Goal: Information Seeking & Learning: Learn about a topic

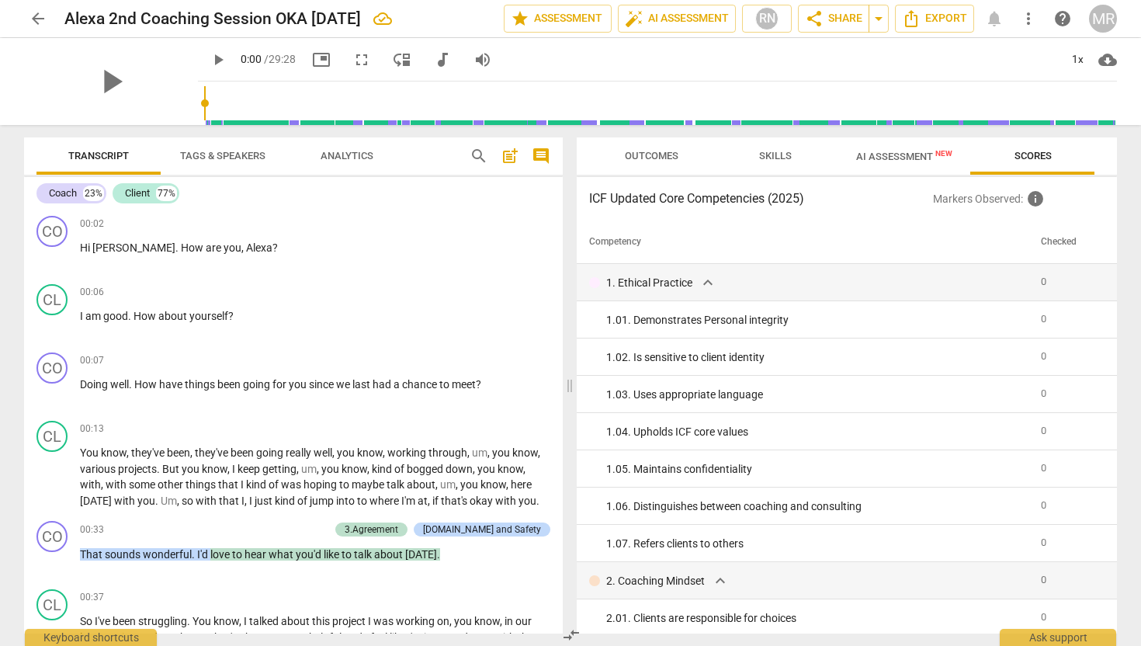
scroll to position [429, 0]
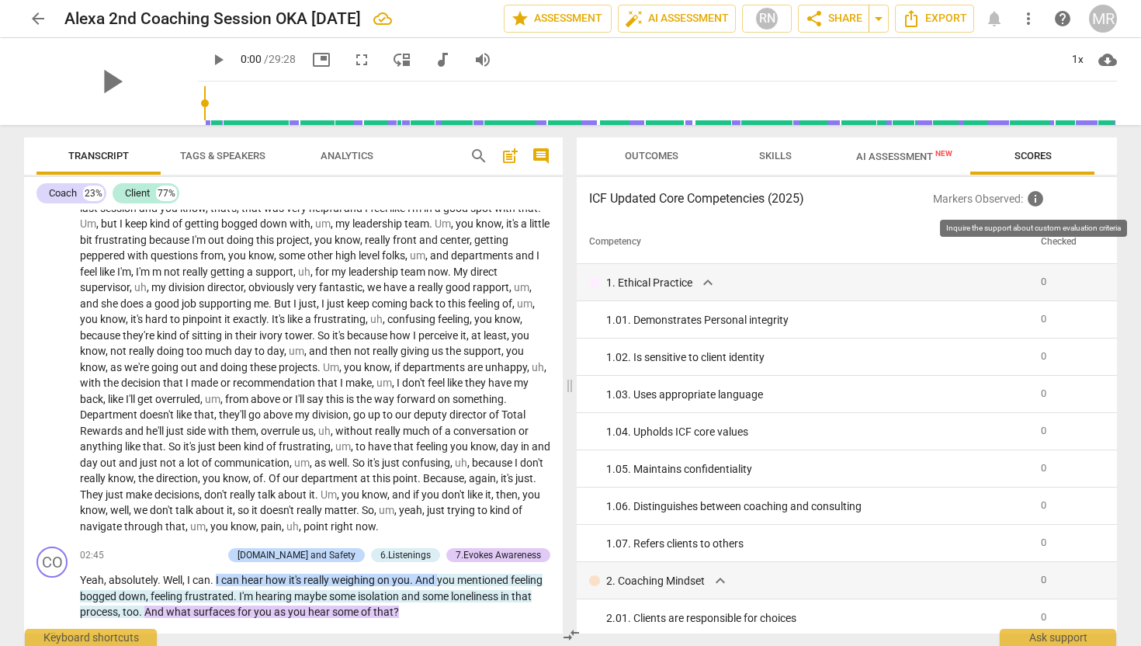
click at [1027, 199] on span "info" at bounding box center [1035, 198] width 19 height 19
click at [1038, 199] on span "info" at bounding box center [1035, 198] width 19 height 19
click at [778, 201] on h3 "ICF Updated Core Competencies (2025)" at bounding box center [761, 198] width 344 height 19
click at [670, 153] on span "Outcomes" at bounding box center [652, 156] width 54 height 12
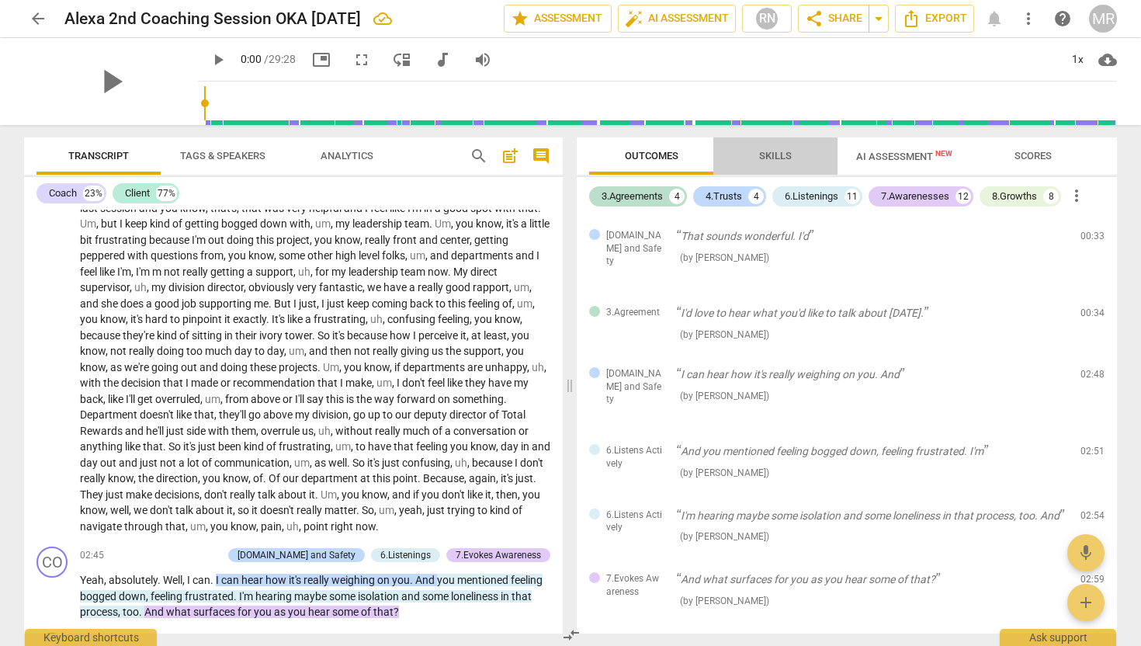
click at [775, 152] on span "Skills" at bounding box center [775, 156] width 33 height 12
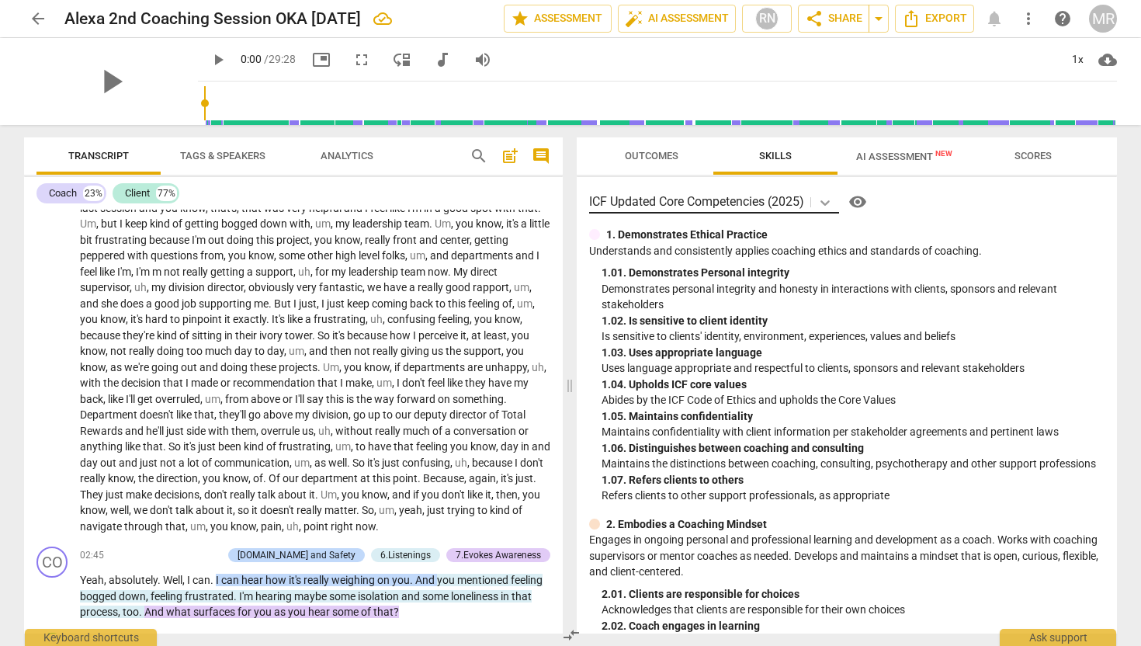
click at [829, 203] on icon at bounding box center [824, 202] width 9 height 5
click at [1031, 19] on span "more_vert" at bounding box center [1028, 18] width 19 height 19
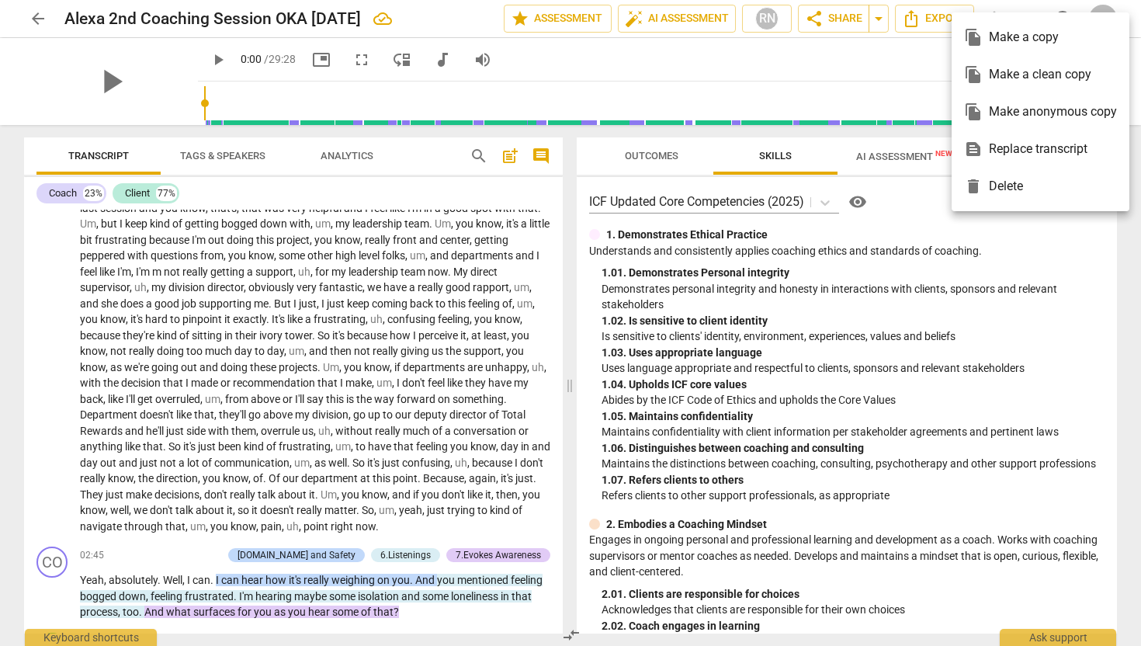
click at [917, 51] on div at bounding box center [570, 323] width 1141 height 646
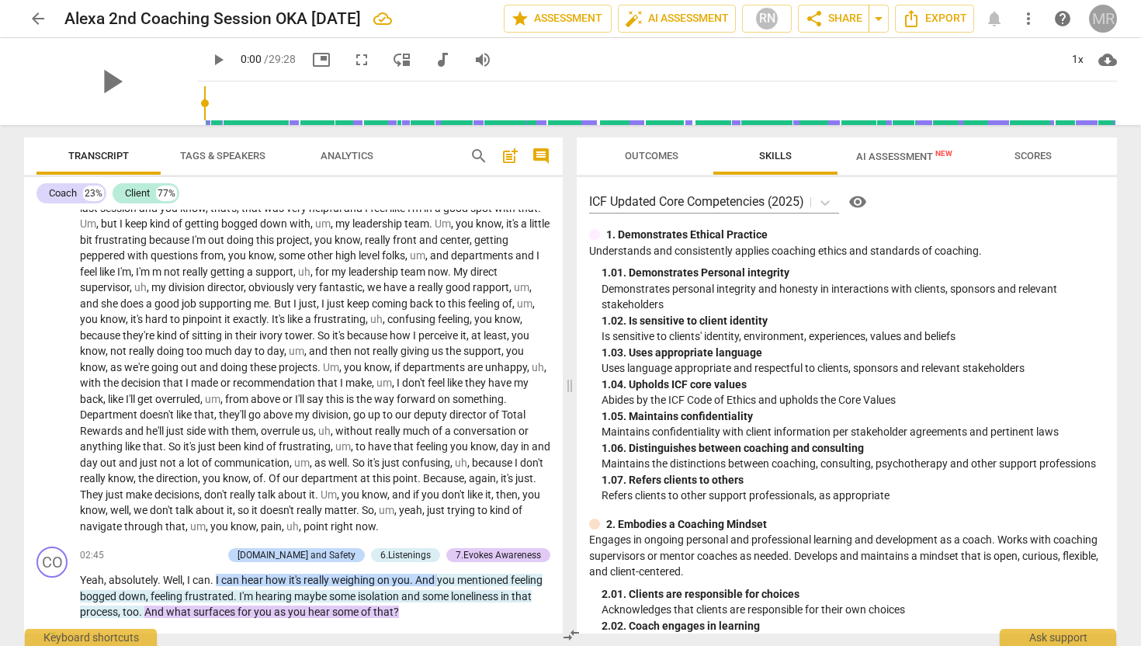
click at [1096, 13] on div "MR" at bounding box center [1103, 19] width 28 height 28
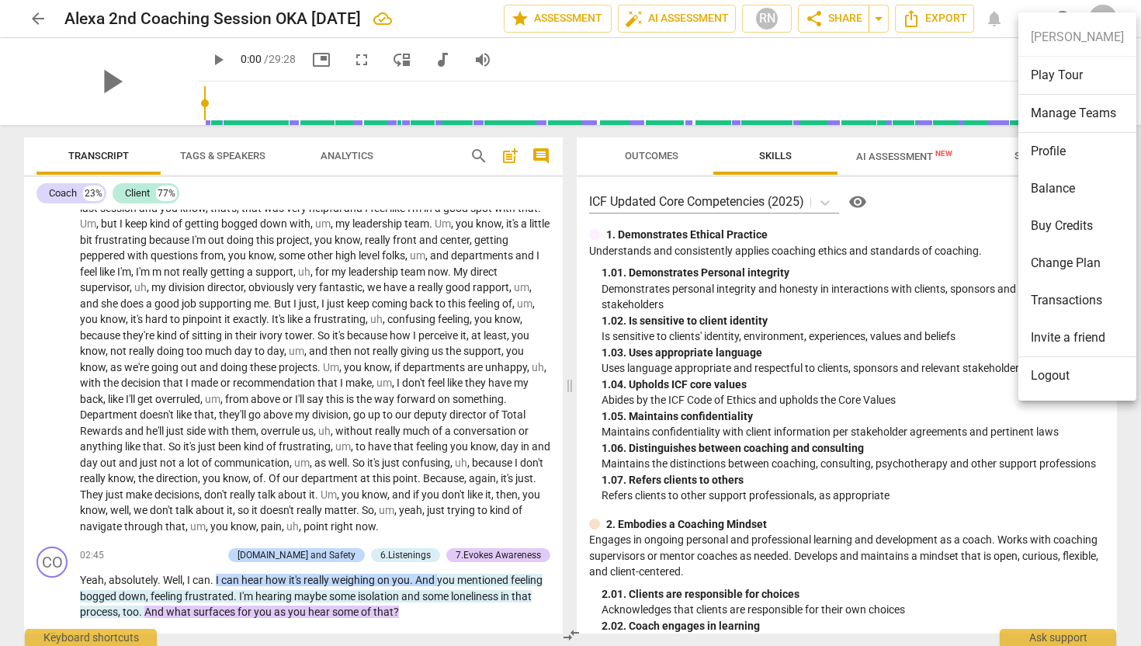
click at [825, 198] on div at bounding box center [570, 323] width 1141 height 646
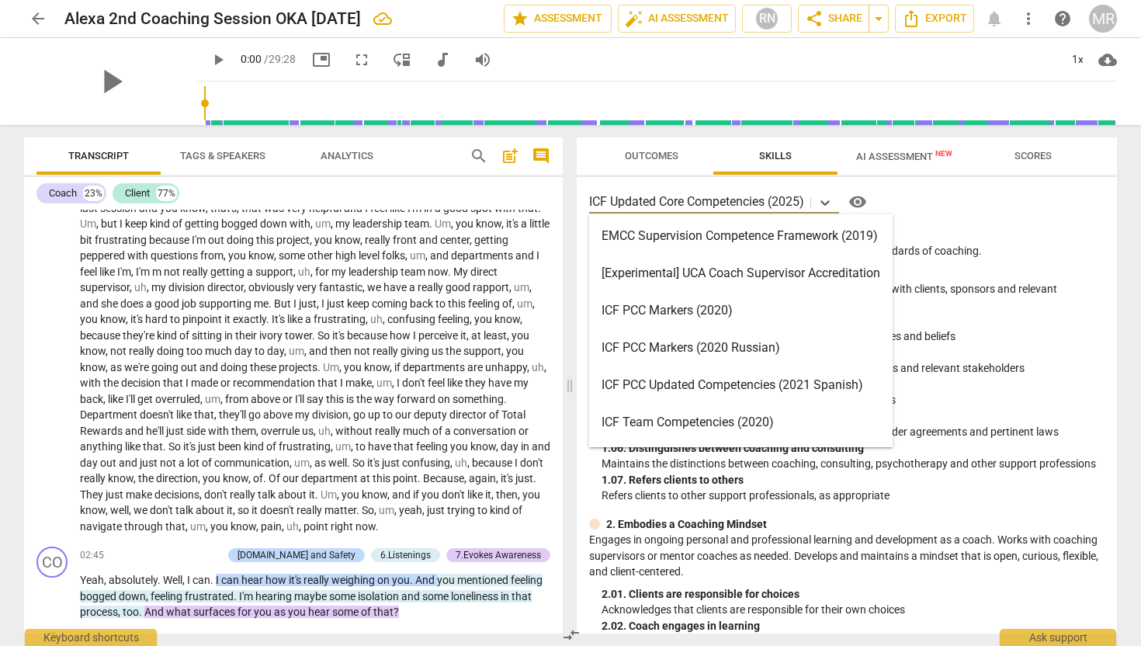
click at [825, 198] on icon at bounding box center [825, 203] width 16 height 16
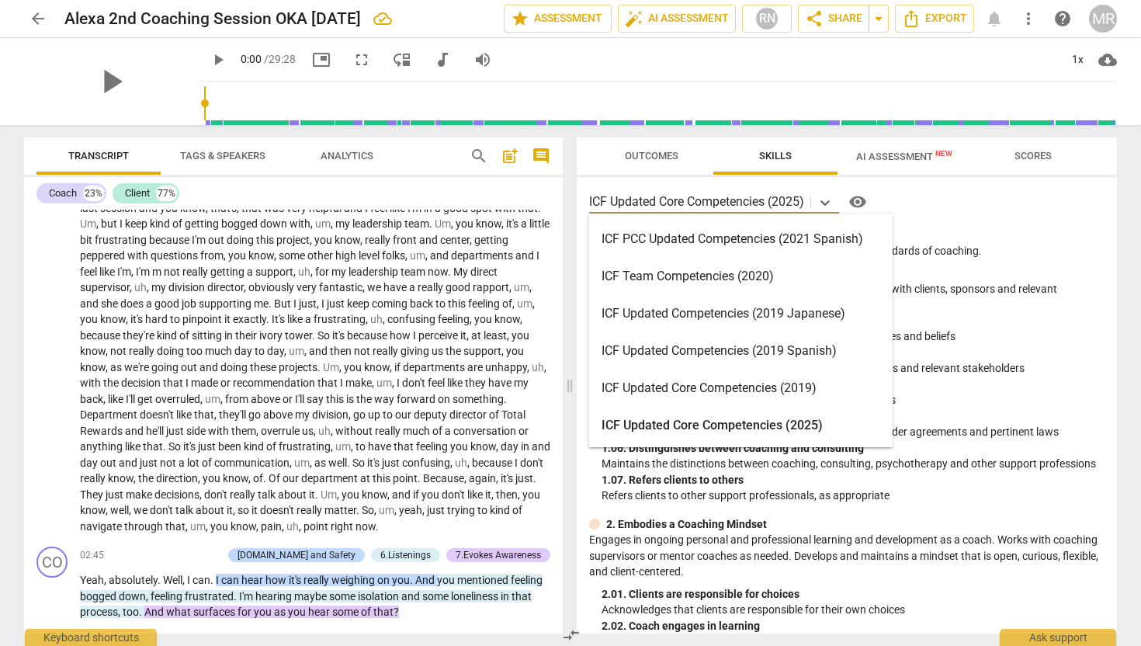
scroll to position [0, 0]
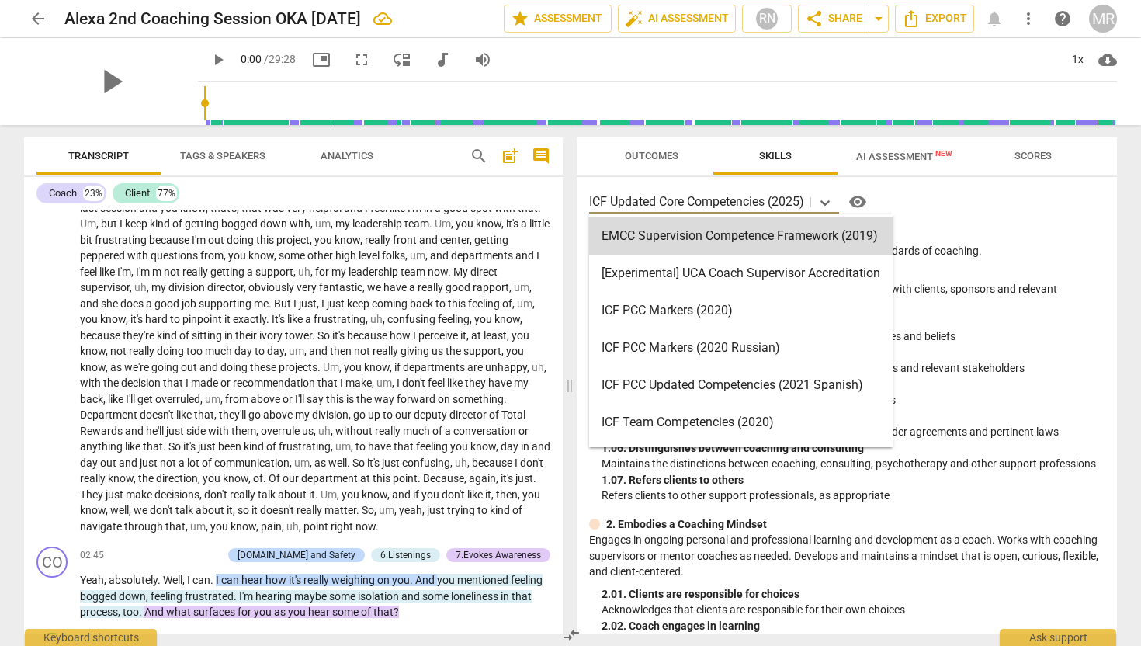
click at [803, 67] on div "play_arrow 0:00 / 29:28 picture_in_picture fullscreen move_down audiotrack volu…" at bounding box center [657, 59] width 919 height 43
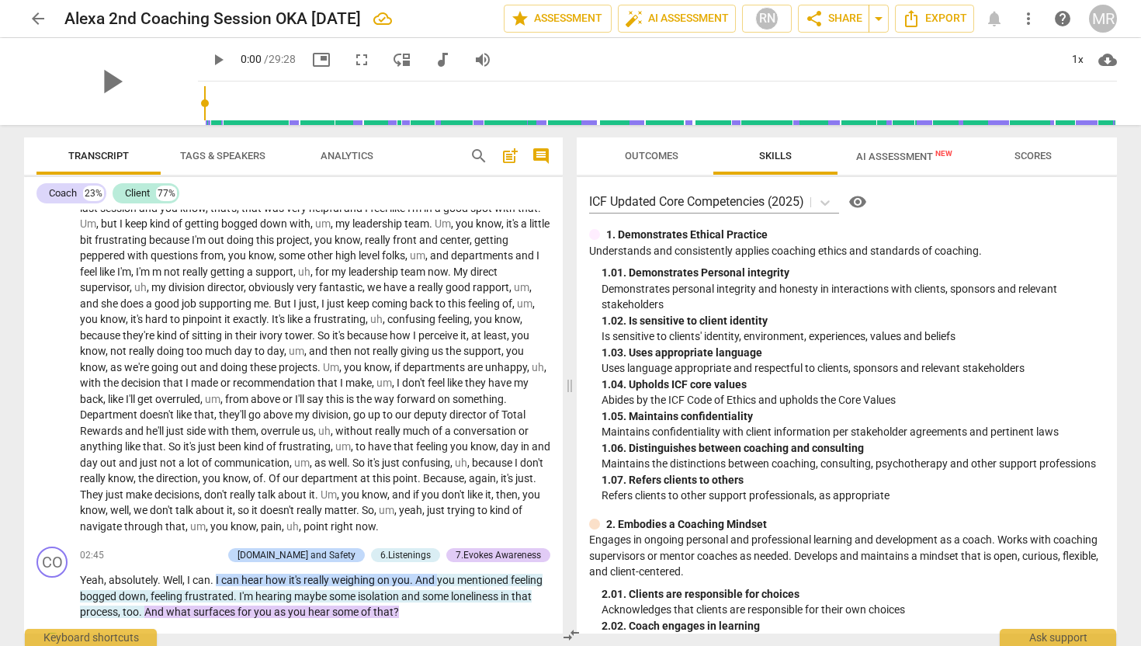
click at [904, 152] on span "AI Assessment New" at bounding box center [904, 157] width 96 height 12
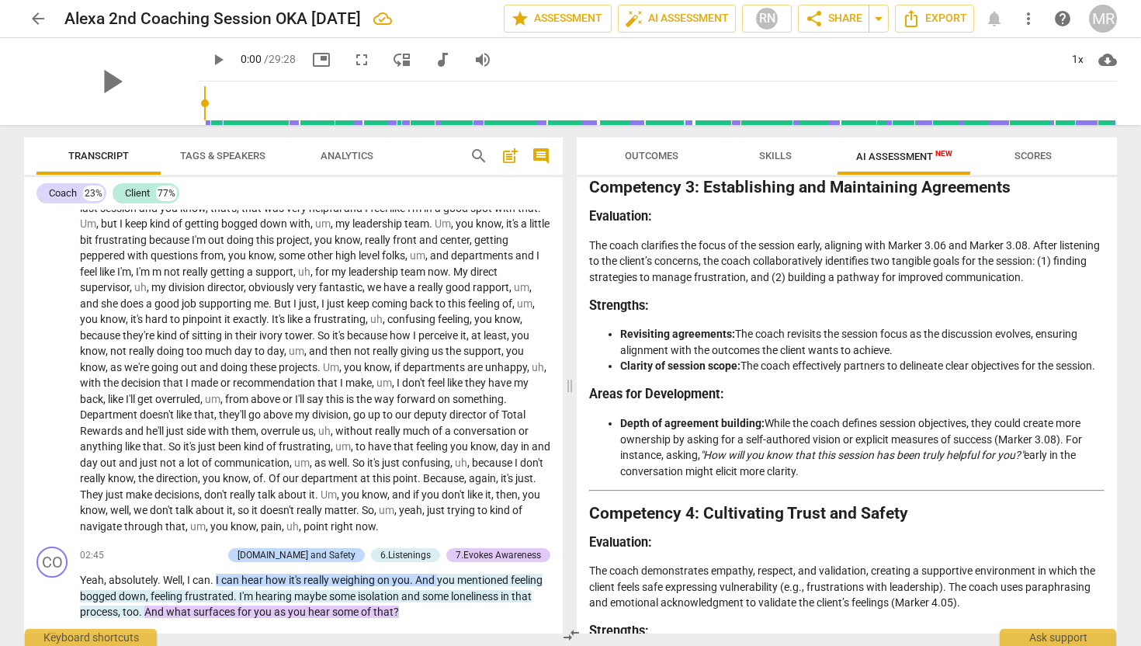
scroll to position [711, 0]
